Goal: Check status: Check status

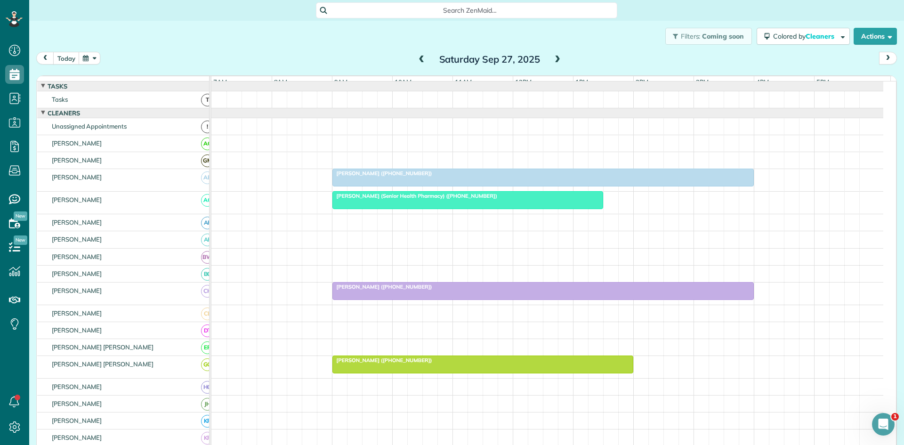
scroll to position [4, 4]
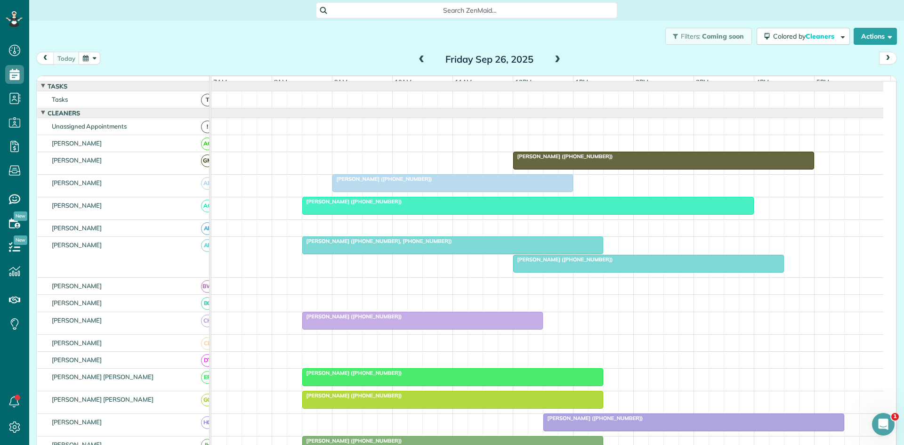
click at [348, 214] on div at bounding box center [528, 205] width 451 height 17
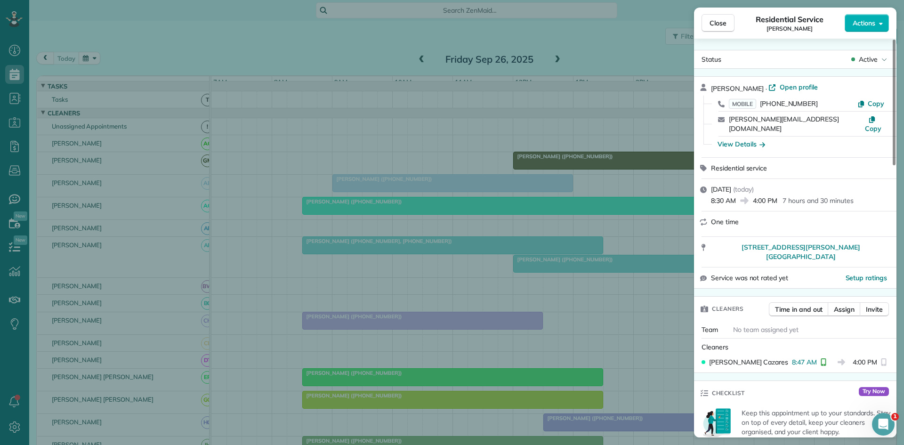
click at [512, 275] on div "Close Residential Service Beth Harvell Actions Status Active Beth Harvell · Ope…" at bounding box center [452, 222] width 904 height 445
